Goal: Transaction & Acquisition: Subscribe to service/newsletter

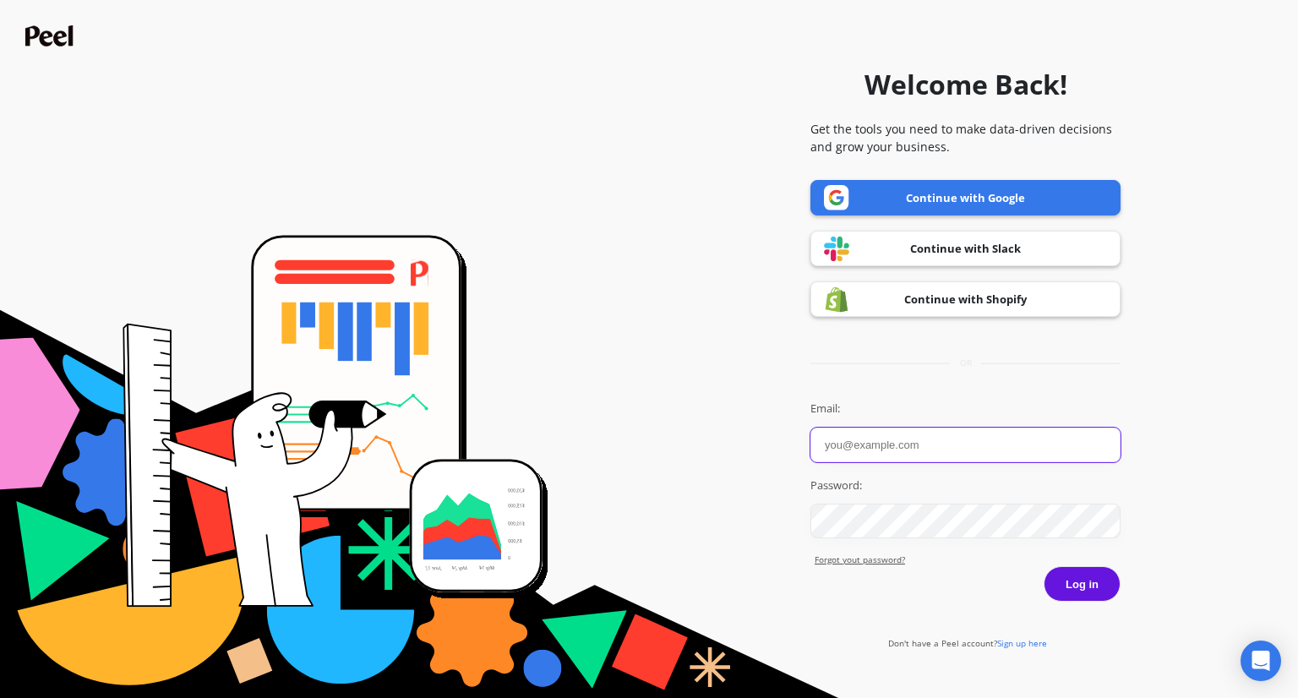
click at [849, 438] on input "Email:" at bounding box center [965, 445] width 310 height 35
click at [827, 404] on label "Email:" at bounding box center [965, 409] width 310 height 17
click at [827, 428] on input "Email:" at bounding box center [965, 445] width 310 height 35
click at [879, 388] on div "Welcome Back! Get the tools you need to make data-driven decisions and grow you…" at bounding box center [965, 348] width 310 height 681
click at [868, 430] on input "Email:" at bounding box center [965, 445] width 310 height 35
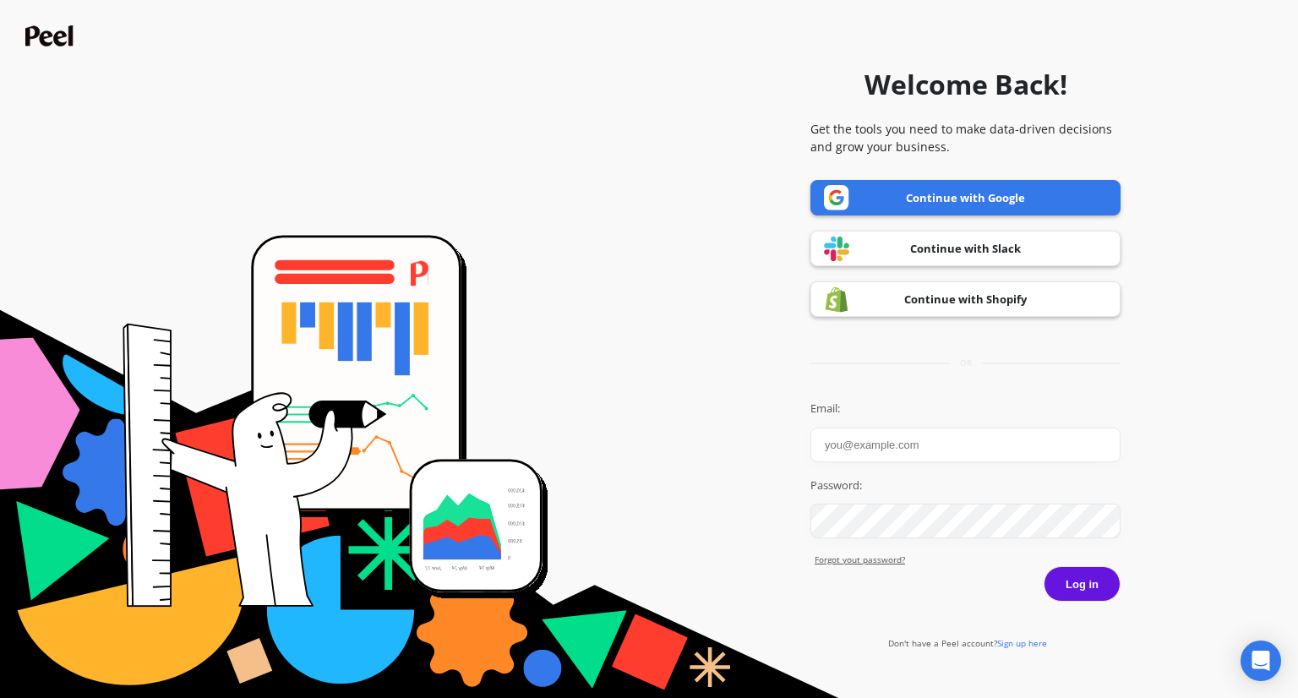
click at [873, 401] on label "Email:" at bounding box center [965, 409] width 310 height 17
click at [873, 428] on input "Email:" at bounding box center [965, 445] width 310 height 35
click at [875, 435] on input "Email:" at bounding box center [965, 445] width 310 height 35
click at [913, 408] on label "Email:" at bounding box center [965, 409] width 310 height 17
click at [913, 428] on input "Email:" at bounding box center [965, 445] width 310 height 35
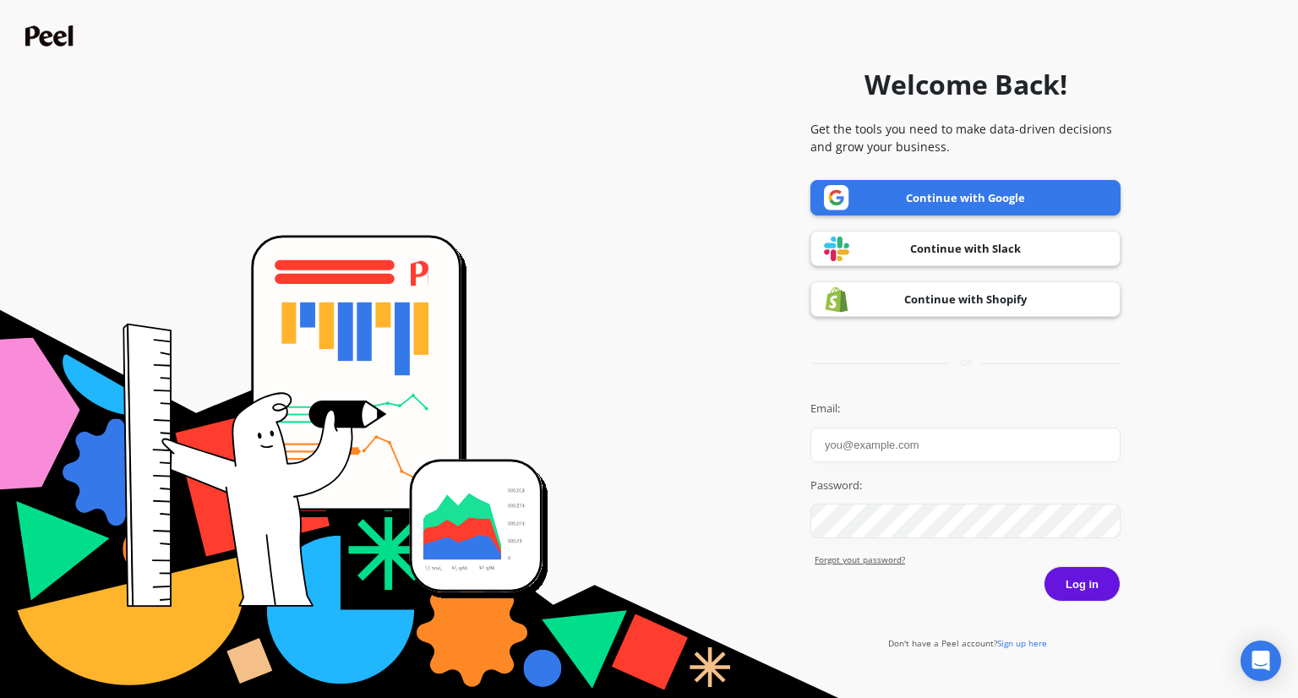
click at [704, 487] on form "Welcome Back! Get the tools you need to make data-driven decisions and grow you…" at bounding box center [648, 348] width 1281 height 681
click at [879, 439] on input "Email:" at bounding box center [965, 445] width 310 height 35
click at [887, 396] on div "Welcome Back! Get the tools you need to make data-driven decisions and grow you…" at bounding box center [965, 348] width 310 height 681
click at [854, 448] on input "Email:" at bounding box center [965, 445] width 310 height 35
click at [709, 434] on form "Welcome Back! Get the tools you need to make data-driven decisions and grow you…" at bounding box center [648, 348] width 1281 height 681
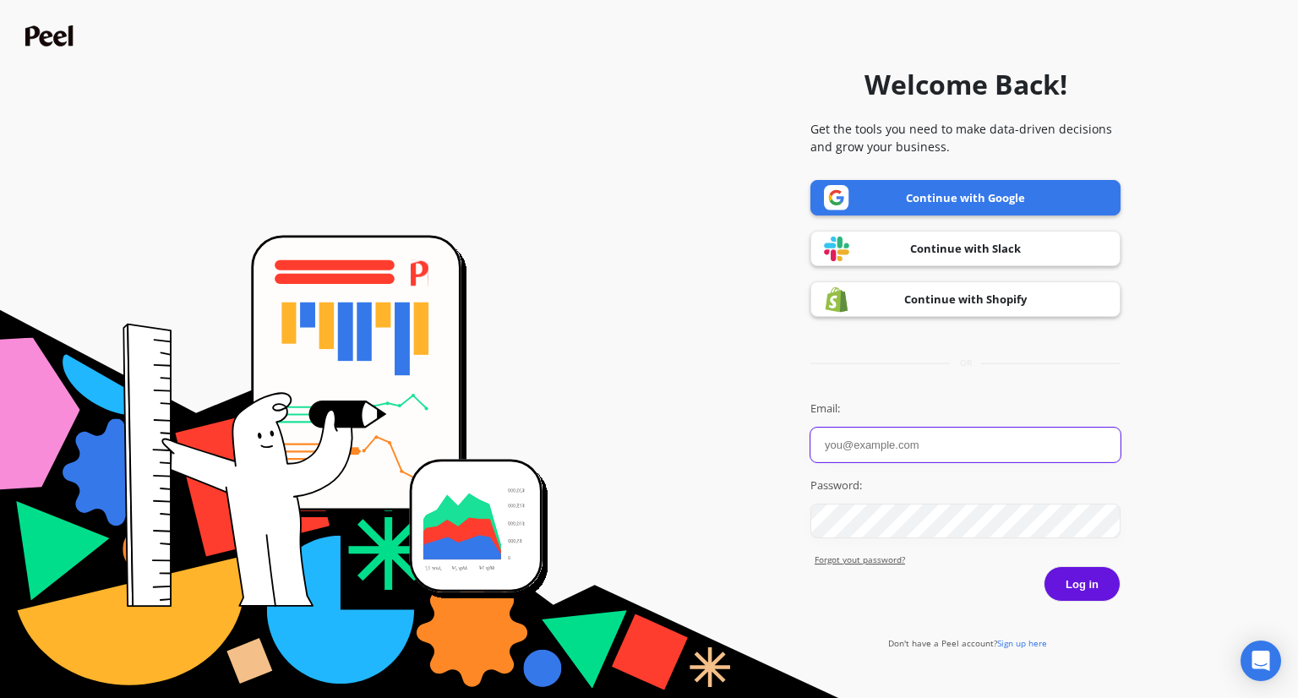
click at [841, 434] on input "Email:" at bounding box center [965, 445] width 310 height 35
click at [725, 430] on form "Welcome Back! Get the tools you need to make data-driven decisions and grow you…" at bounding box center [648, 348] width 1281 height 681
click at [817, 430] on input "Email:" at bounding box center [965, 445] width 310 height 35
click at [47, 45] on img at bounding box center [51, 35] width 52 height 21
click at [54, 38] on img at bounding box center [51, 35] width 52 height 21
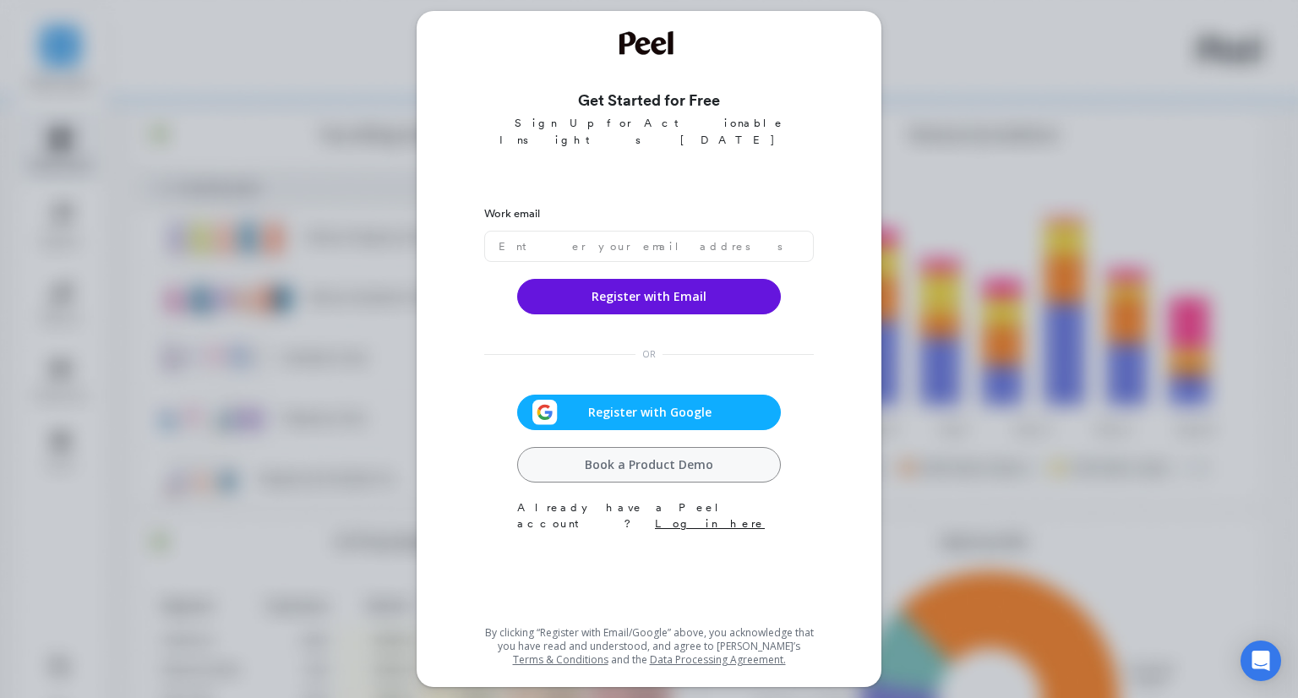
click at [594, 400] on div "Register with Google" at bounding box center [649, 412] width 254 height 25
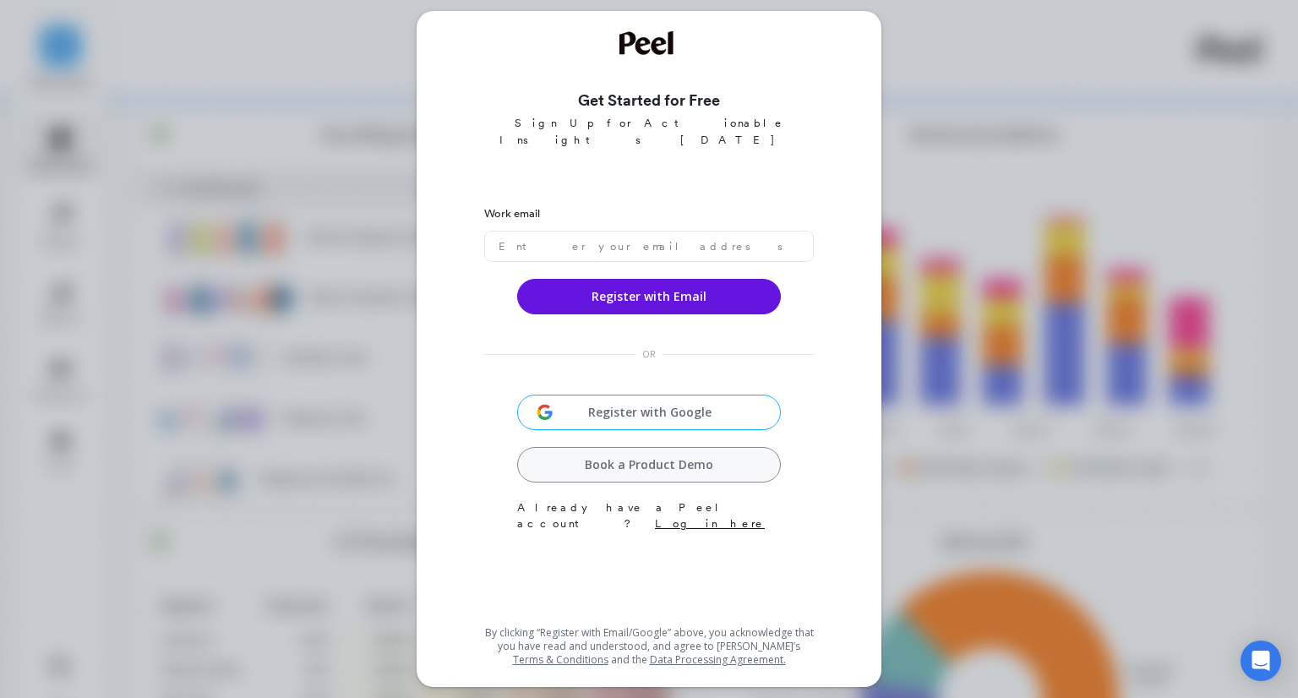
click at [943, 693] on div "Get Started for Free Sign Up for Actionable Insights [DATE] Work email Register…" at bounding box center [649, 349] width 1298 height 698
click at [943, 695] on div "Get Started for Free Sign Up for Actionable Insights [DATE] Work email Register…" at bounding box center [649, 349] width 1298 height 698
click at [698, 450] on link "Book a Product Demo" at bounding box center [649, 464] width 264 height 35
click at [1088, 308] on div "Get Started for Free Sign Up for Actionable Insights [DATE] Work email Register…" at bounding box center [649, 349] width 1298 height 698
click at [603, 231] on input "email" at bounding box center [649, 246] width 330 height 31
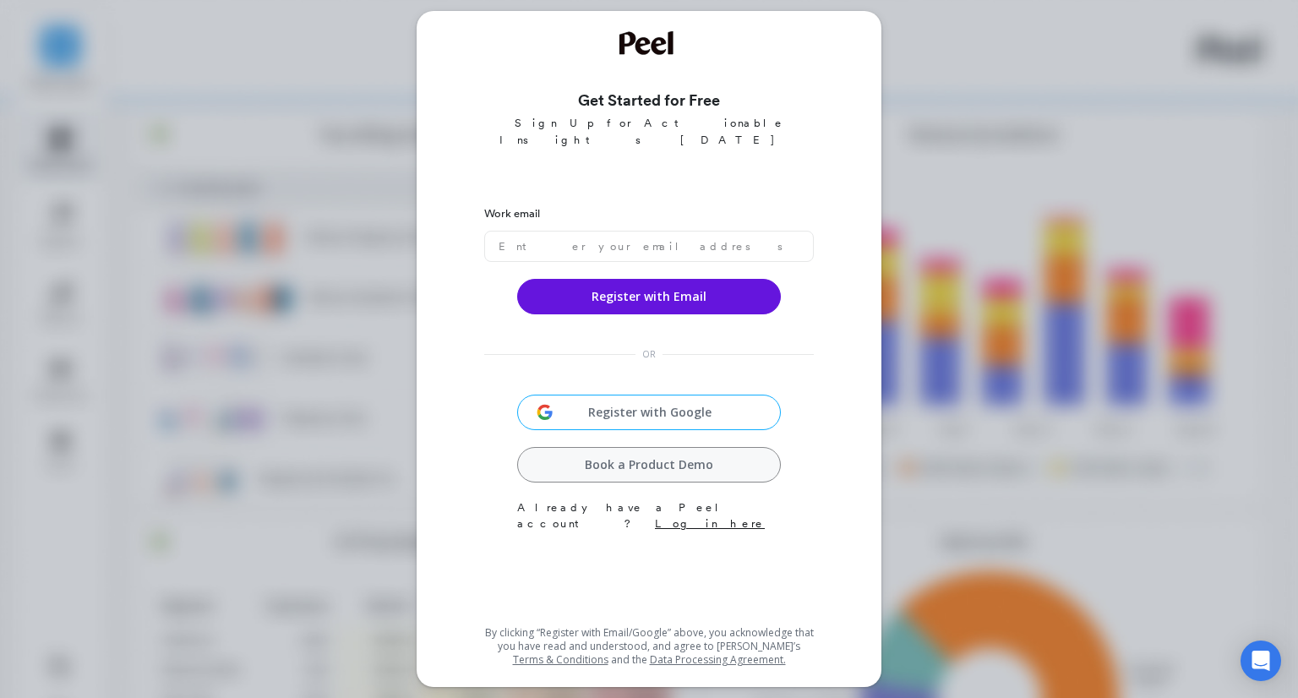
click at [997, 208] on div "Get Started for Free Sign Up for Actionable Insights [DATE] Work email Register…" at bounding box center [649, 349] width 1298 height 698
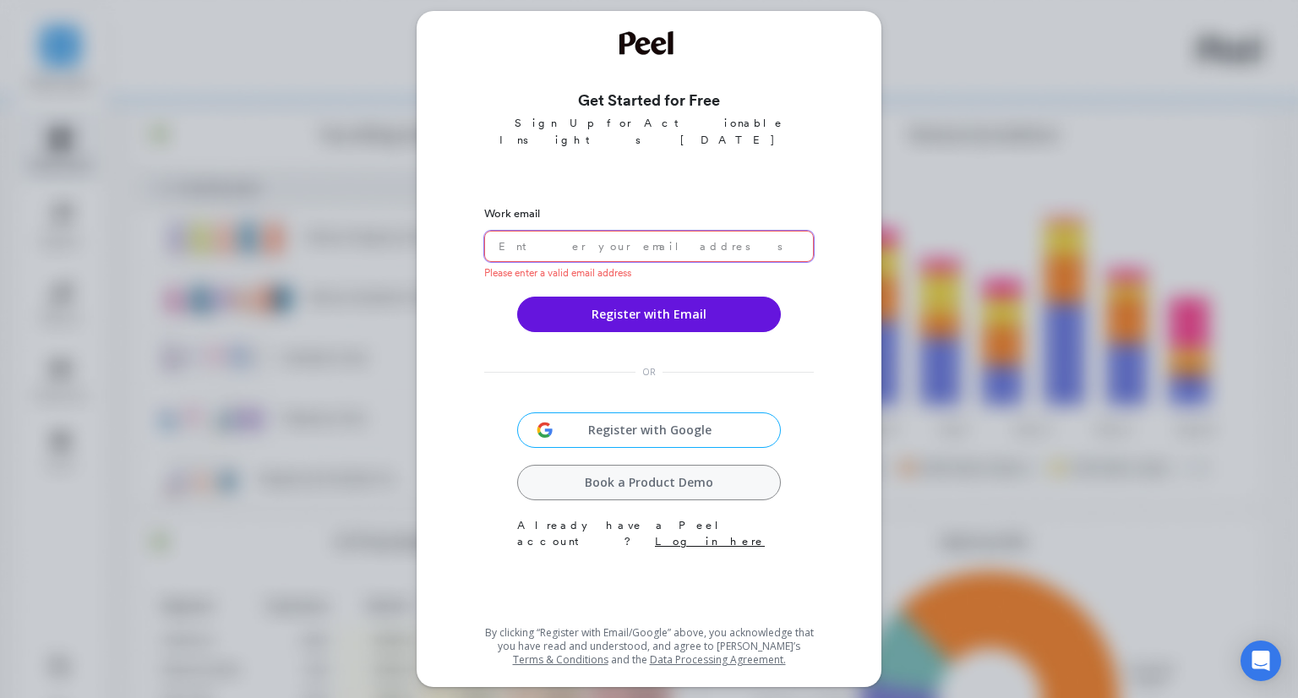
click at [737, 234] on input "email" at bounding box center [649, 246] width 330 height 31
click at [919, 229] on div "Get Started for Free Sign Up for Actionable Insights [DATE] Work email Please e…" at bounding box center [649, 349] width 1298 height 698
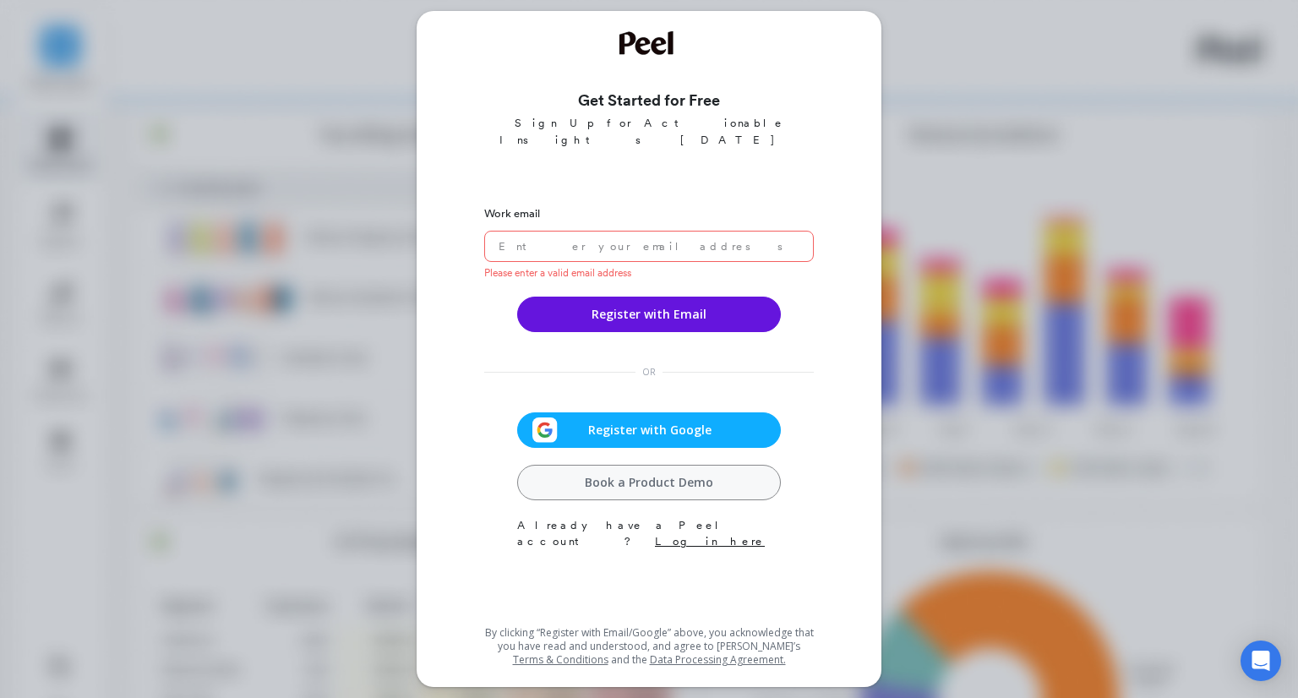
click at [592, 422] on span "Register with Google" at bounding box center [650, 430] width 184 height 17
